Goal: Task Accomplishment & Management: Manage account settings

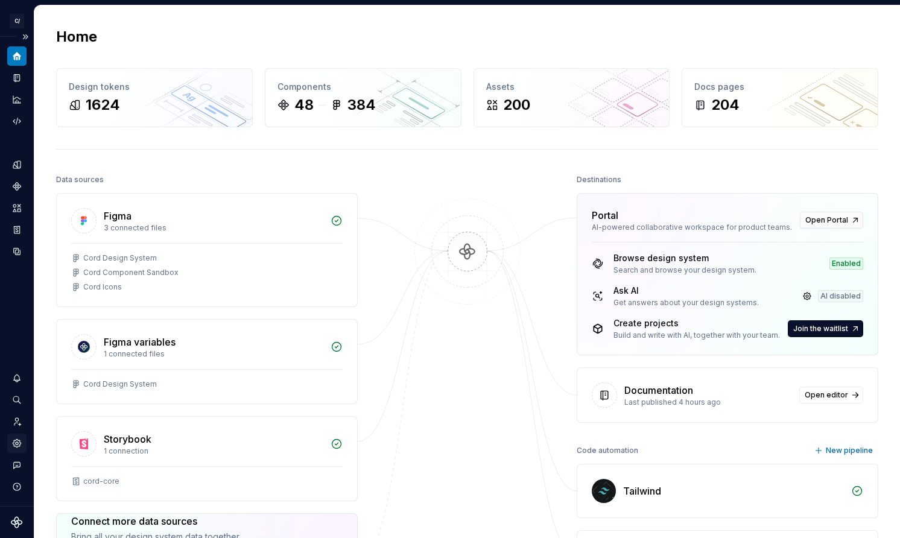
click at [22, 441] on div "Settings" at bounding box center [16, 443] width 19 height 19
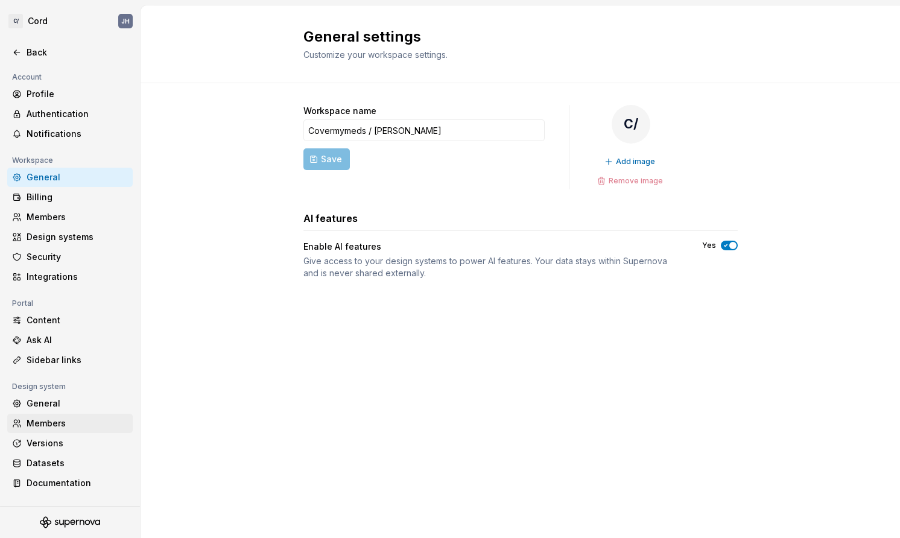
click at [60, 422] on div "Members" at bounding box center [77, 423] width 101 height 12
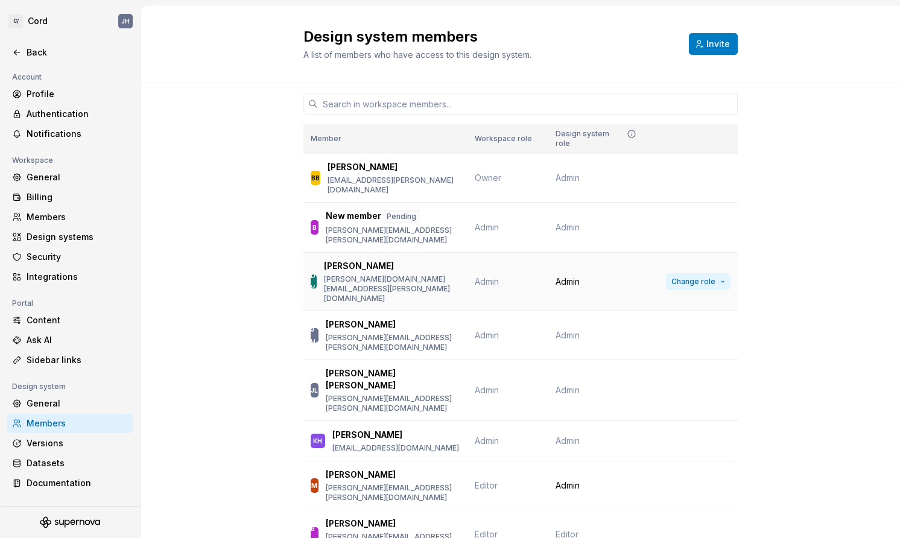
click at [710, 273] on button "Change role" at bounding box center [698, 281] width 65 height 17
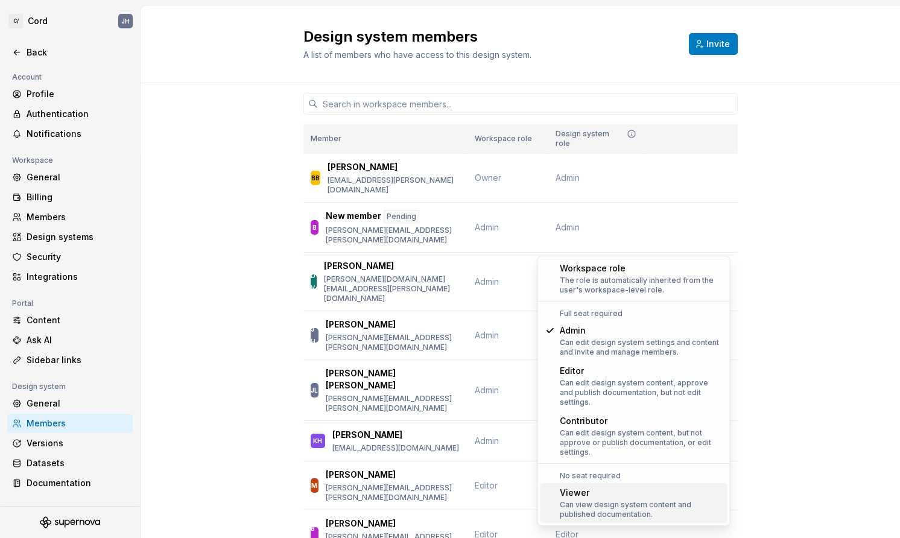
click at [637, 502] on div "Can view design system content and published documentation." at bounding box center [641, 509] width 163 height 19
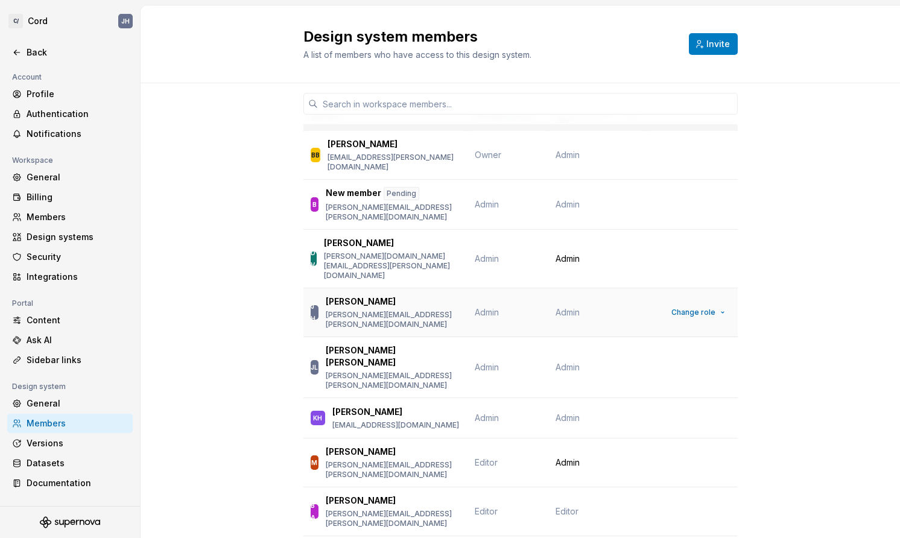
scroll to position [36, 0]
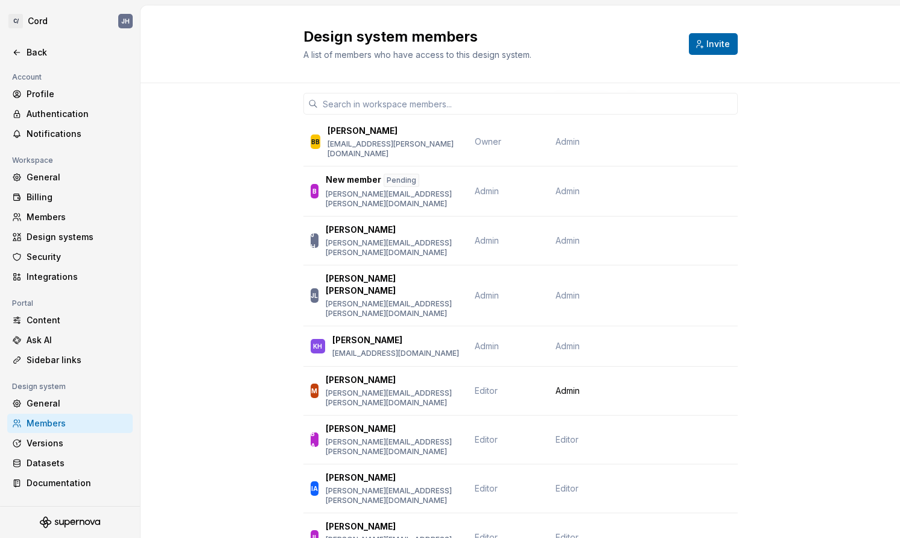
click at [705, 43] on button "Invite" at bounding box center [713, 44] width 49 height 22
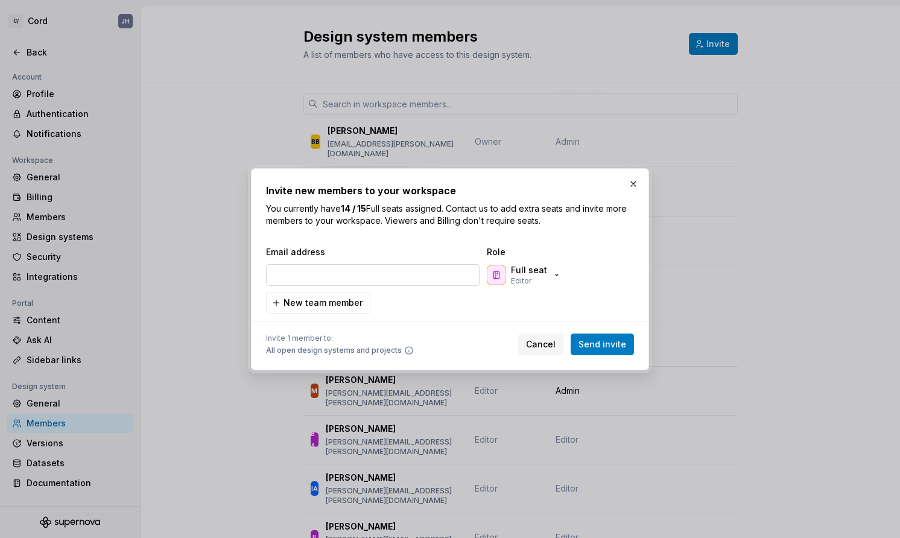
type input "[EMAIL_ADDRESS][DOMAIN_NAME]"
click at [558, 277] on button "Full seat Editor" at bounding box center [525, 275] width 82 height 24
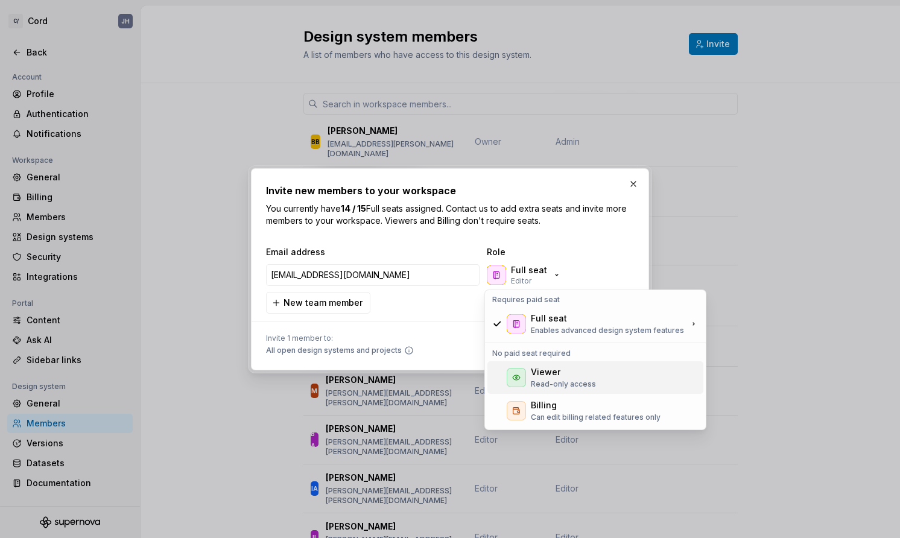
click at [549, 373] on div "Viewer" at bounding box center [546, 372] width 30 height 12
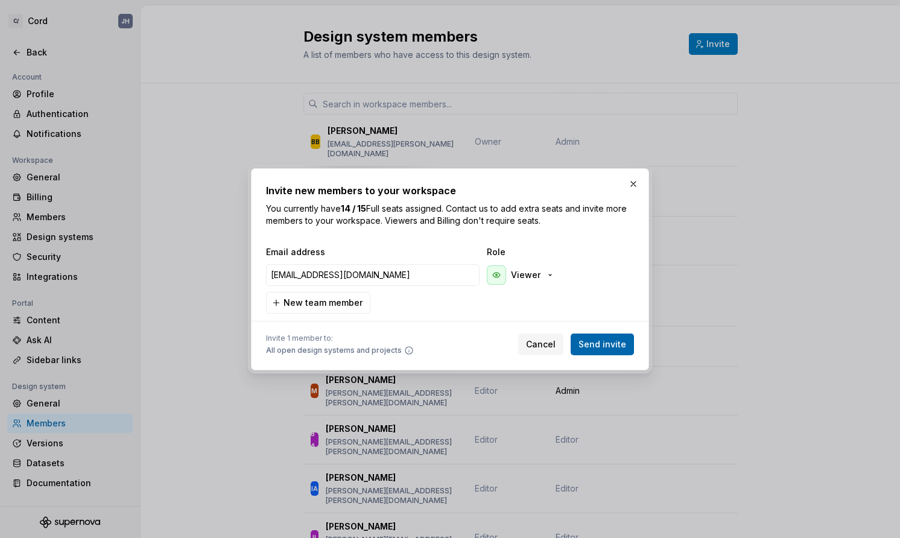
click at [595, 340] on span "Send invite" at bounding box center [602, 344] width 48 height 12
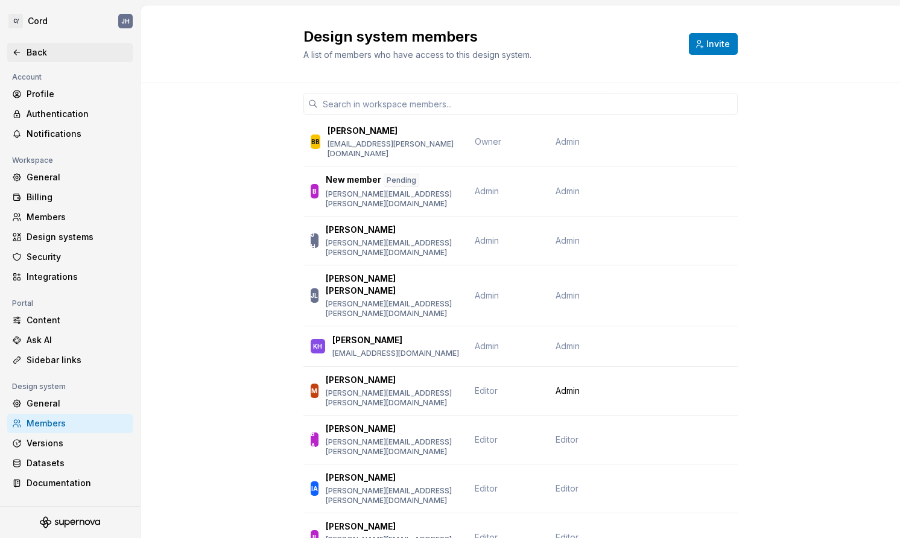
click at [22, 54] on div "Back" at bounding box center [70, 52] width 116 height 12
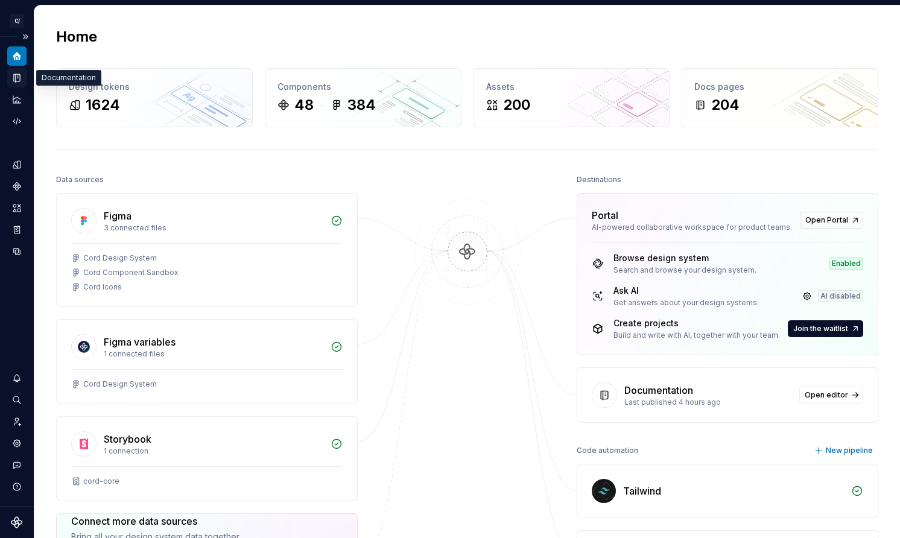
click at [22, 82] on div "Documentation" at bounding box center [16, 77] width 19 height 19
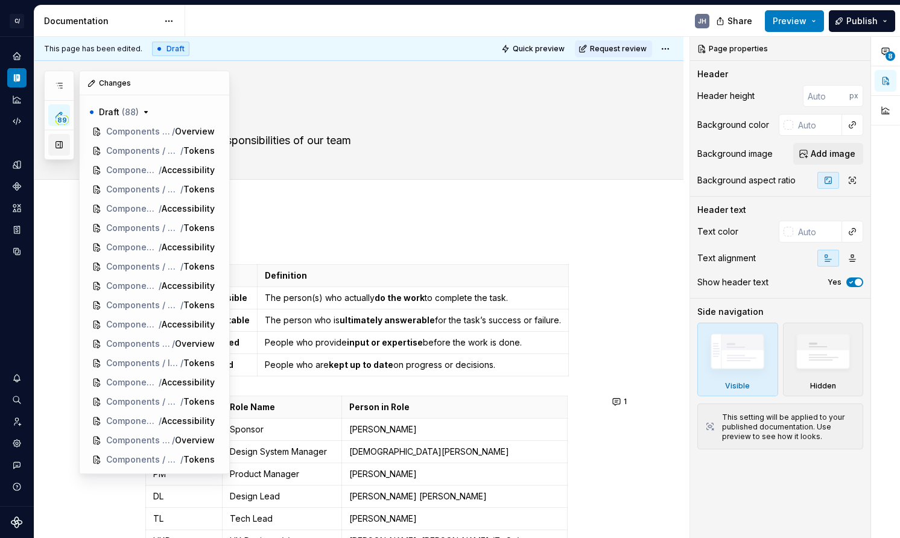
click at [57, 138] on button "button" at bounding box center [59, 145] width 22 height 22
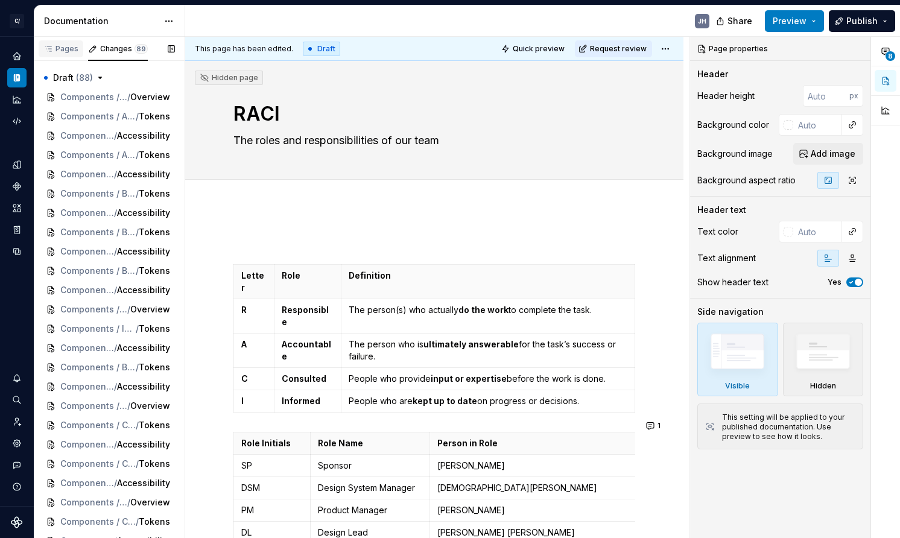
click at [50, 50] on icon "button" at bounding box center [48, 49] width 10 height 10
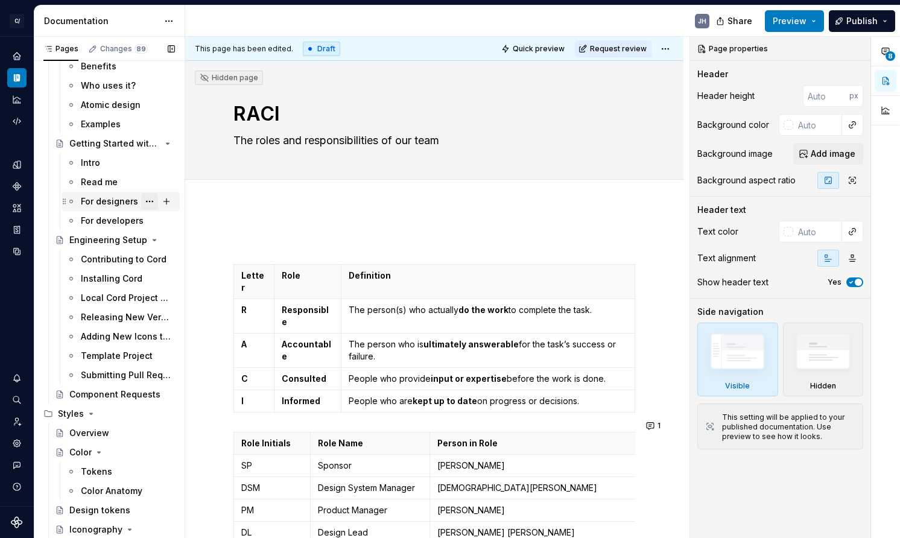
scroll to position [169, 0]
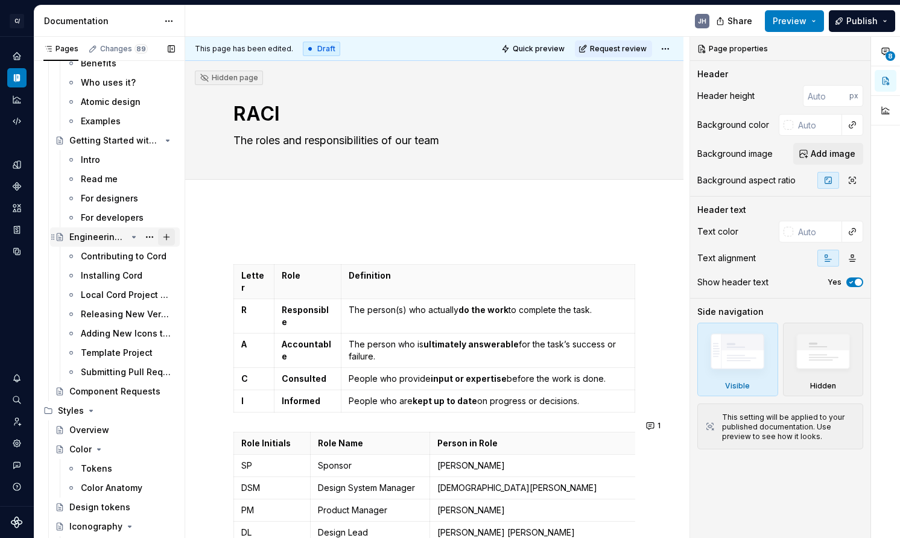
click at [165, 240] on button "Page tree" at bounding box center [166, 237] width 17 height 17
type textarea "*"
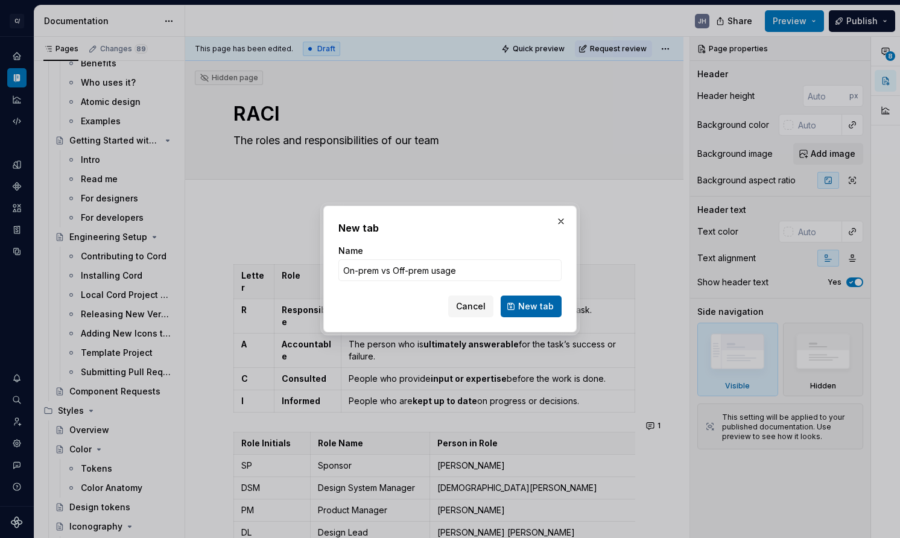
type input "On-prem vs Off-prem usage"
click at [519, 302] on button "New tab" at bounding box center [531, 307] width 61 height 22
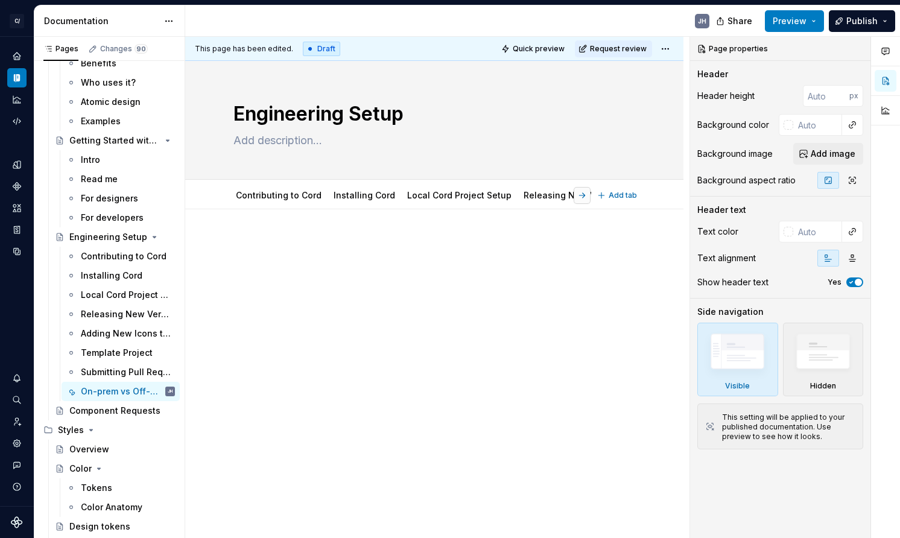
click at [590, 189] on button "button" at bounding box center [582, 195] width 17 height 17
click at [587, 200] on button "button" at bounding box center [582, 195] width 17 height 17
type textarea "*"
